Goal: Transaction & Acquisition: Purchase product/service

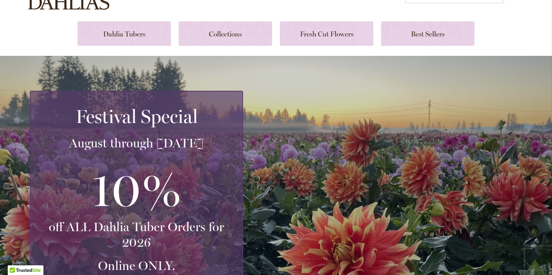
scroll to position [76, 0]
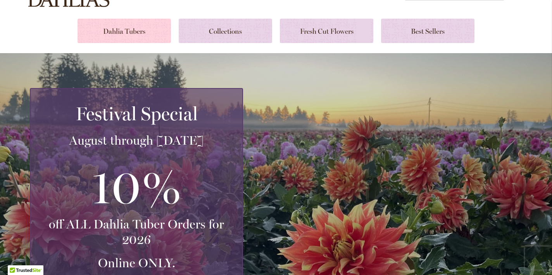
click at [118, 39] on link at bounding box center [123, 31] width 93 height 24
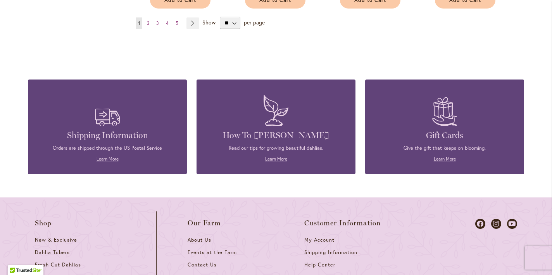
scroll to position [834, 0]
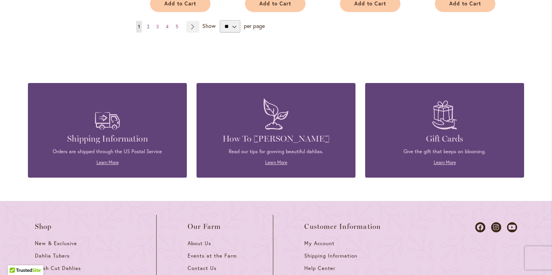
click at [151, 28] on link "Page 2" at bounding box center [148, 27] width 6 height 12
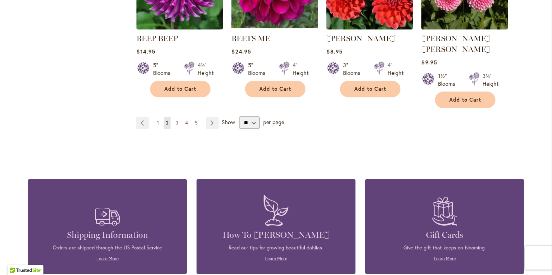
scroll to position [739, 0]
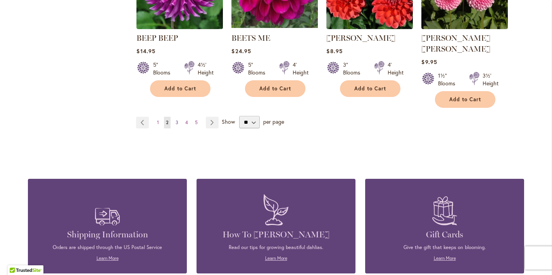
click at [178, 125] on span "3" at bounding box center [176, 122] width 3 height 6
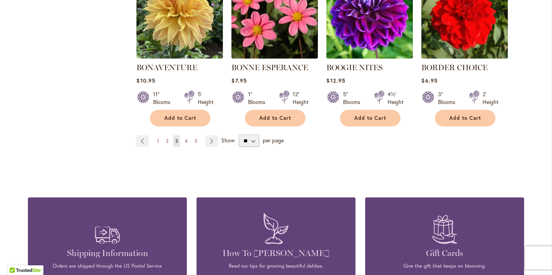
scroll to position [711, 0]
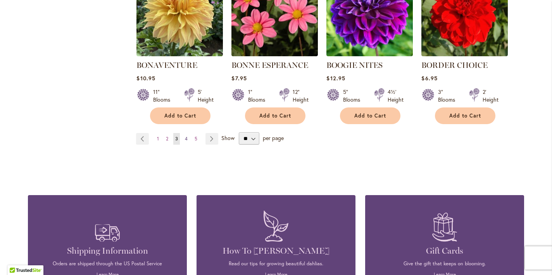
click at [187, 141] on span "4" at bounding box center [186, 139] width 3 height 6
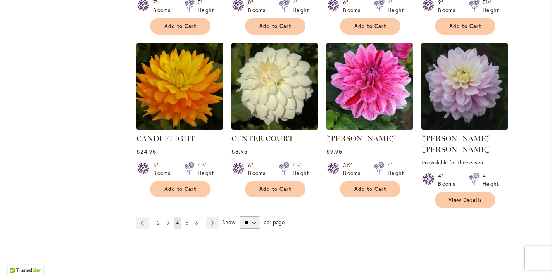
scroll to position [658, 0]
